Goal: Check status

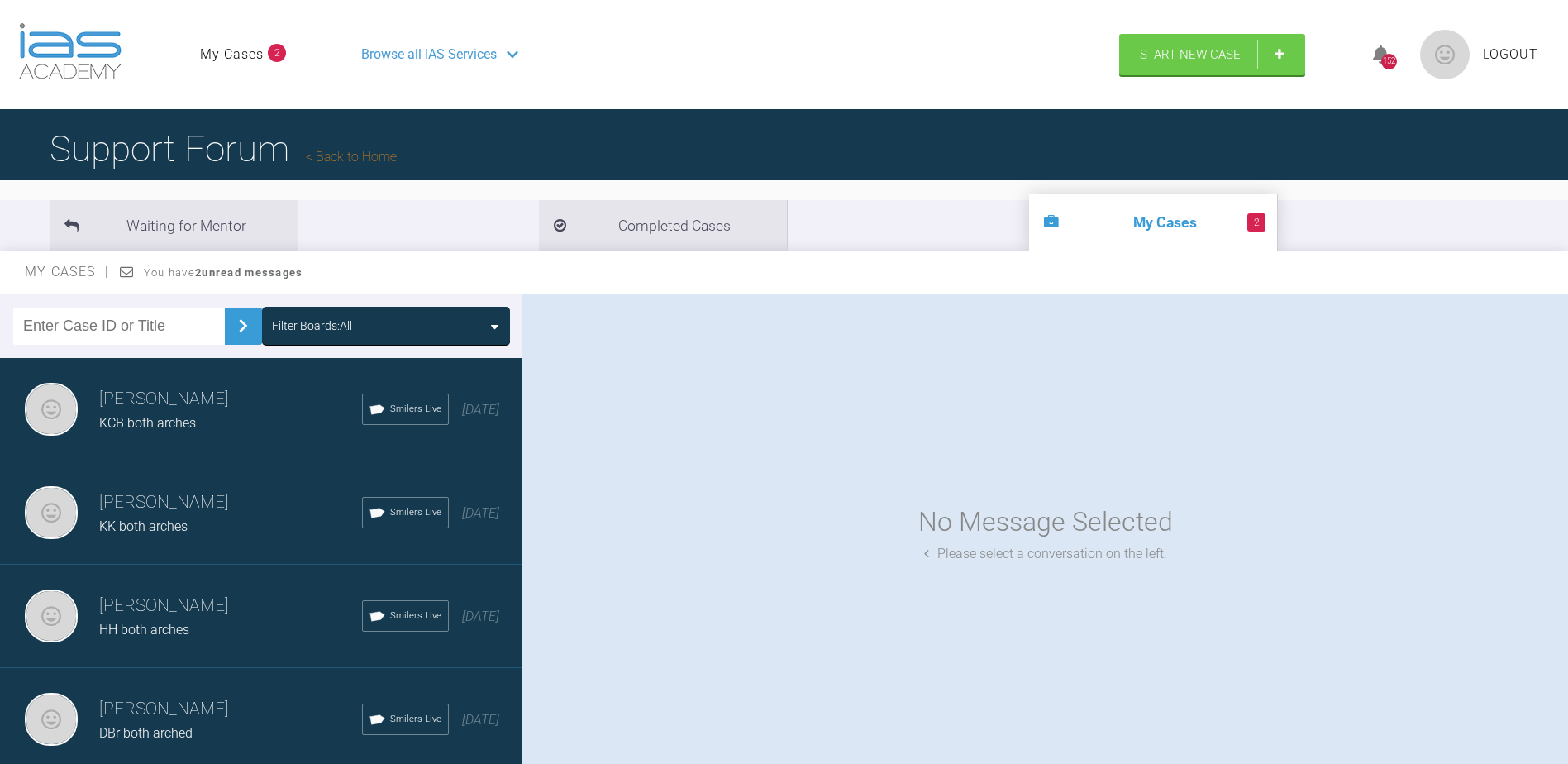
click at [1029, 231] on li "2 My Cases" at bounding box center [1153, 223] width 248 height 56
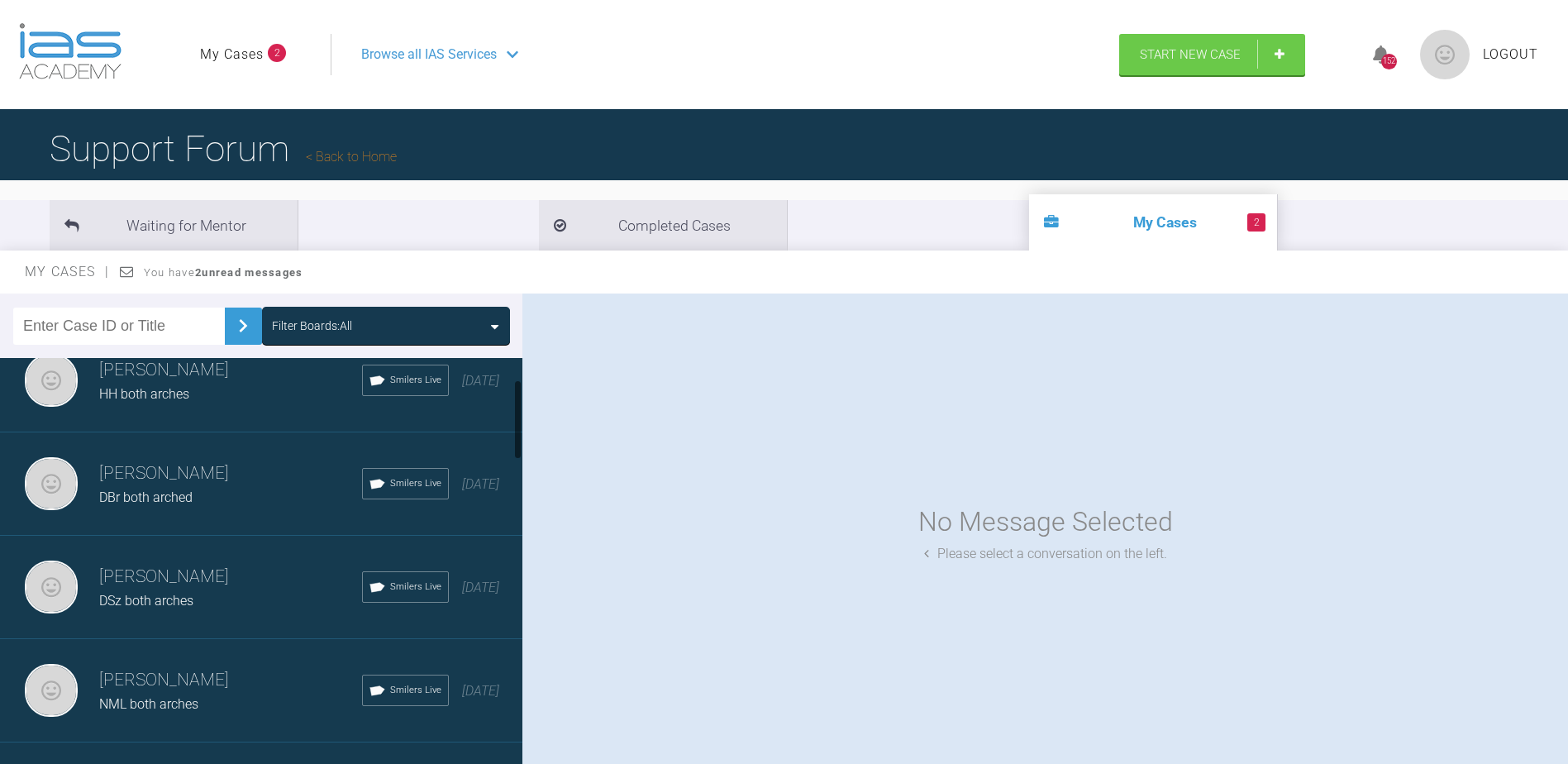
scroll to position [414, 0]
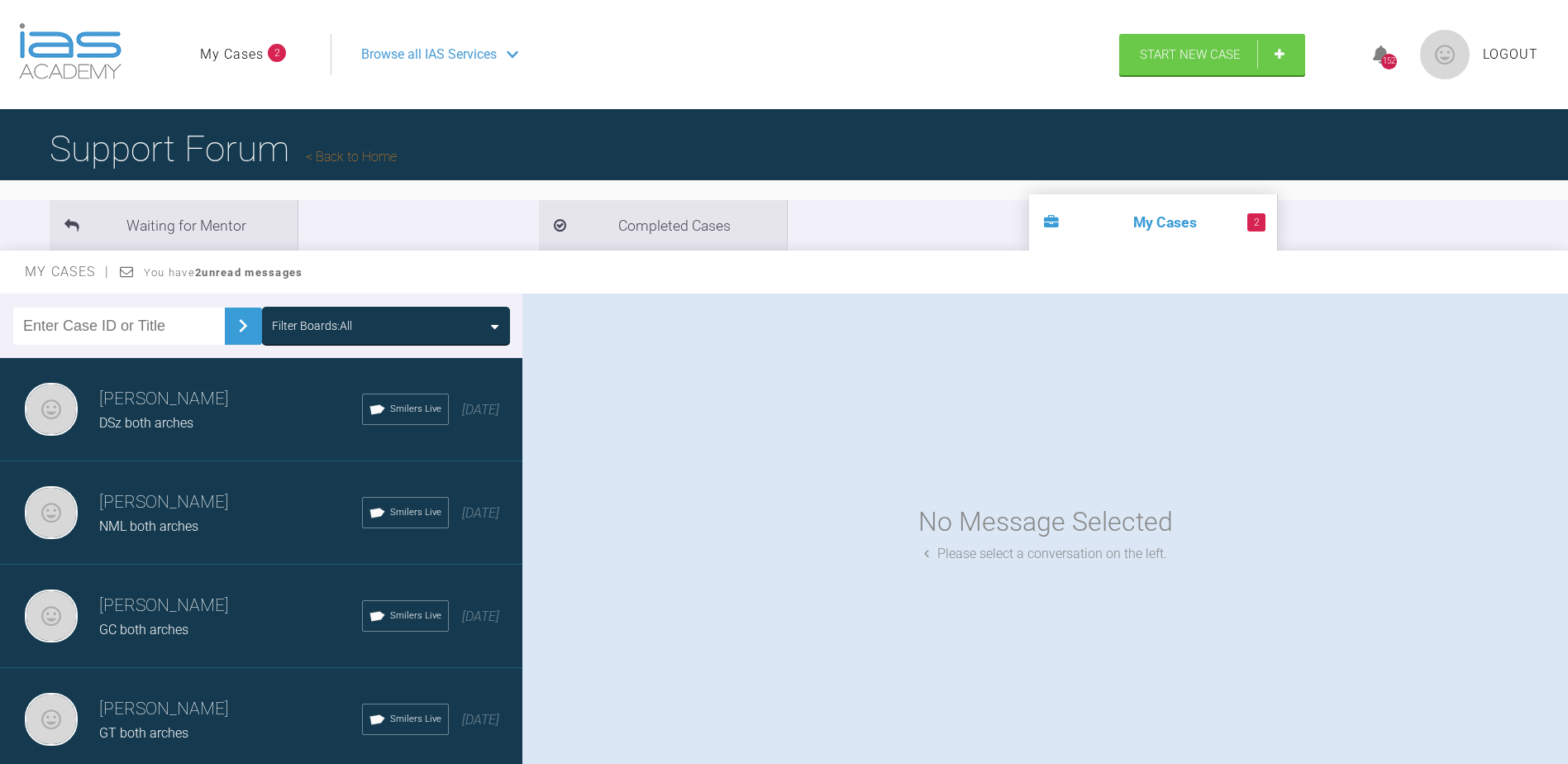
click at [1247, 220] on span "2" at bounding box center [1256, 222] width 18 height 18
